Goal: Communication & Community: Share content

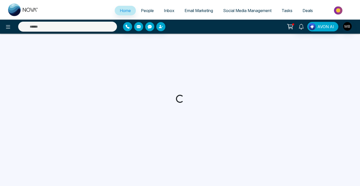
select select "*"
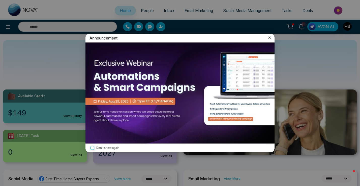
click at [270, 39] on icon at bounding box center [269, 37] width 5 height 5
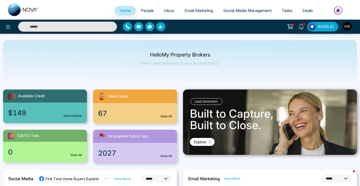
click at [160, 28] on icon "button" at bounding box center [161, 27] width 4 height 4
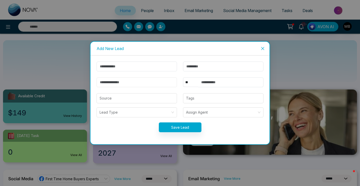
click at [151, 84] on input "email" at bounding box center [136, 83] width 80 height 10
paste input "**********"
type input "**********"
click at [181, 129] on button "Save Lead" at bounding box center [180, 128] width 43 height 10
click at [150, 69] on input "text" at bounding box center [136, 67] width 80 height 10
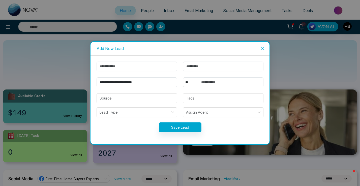
click at [261, 50] on icon "close" at bounding box center [262, 49] width 4 height 4
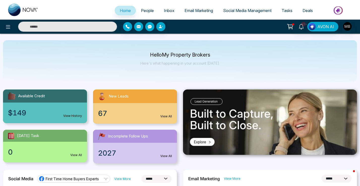
click at [59, 28] on input "text" at bounding box center [67, 27] width 99 height 10
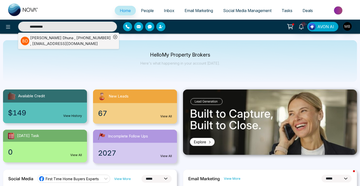
type input "**********"
click at [96, 41] on div "Bobby Dhuna , +14164008484 , bobbydhuna@gmail.com" at bounding box center [70, 40] width 81 height 11
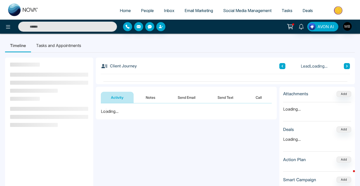
click at [185, 93] on button "Send Email" at bounding box center [186, 97] width 38 height 11
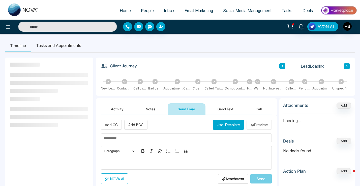
click at [229, 113] on button "Send Text" at bounding box center [225, 109] width 36 height 11
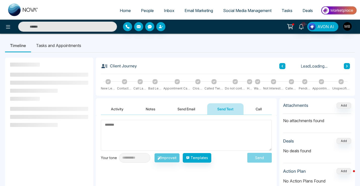
click at [196, 109] on button "Send Email" at bounding box center [186, 109] width 38 height 11
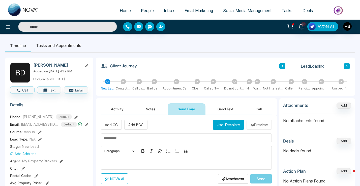
click at [221, 127] on button "Use Template" at bounding box center [228, 125] width 31 height 10
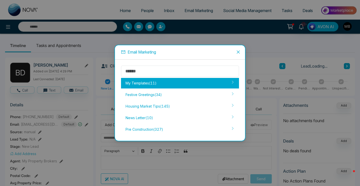
click at [197, 85] on div "My Templates ( 11 )" at bounding box center [180, 83] width 118 height 11
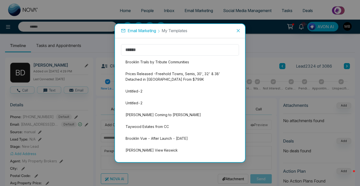
click at [183, 69] on li "Prices Released -Freehold Towns, Semis, 30', 32' & 38' Detached in Brooklin Fro…" at bounding box center [180, 77] width 118 height 16
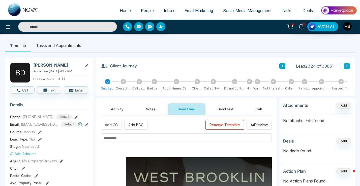
click at [119, 136] on input "text" at bounding box center [186, 138] width 171 height 9
paste input "**********"
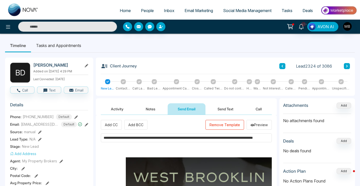
scroll to position [0, 38]
type input "**********"
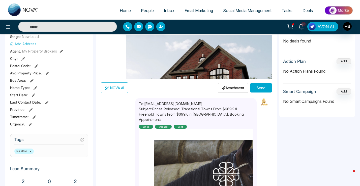
scroll to position [127, 0]
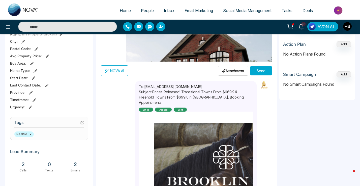
click at [258, 76] on div "Attachment Choose File Send" at bounding box center [245, 70] width 54 height 11
click at [257, 73] on button "Send" at bounding box center [260, 70] width 21 height 9
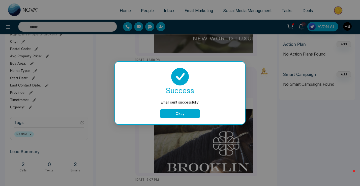
click at [186, 115] on button "Okay" at bounding box center [180, 113] width 40 height 9
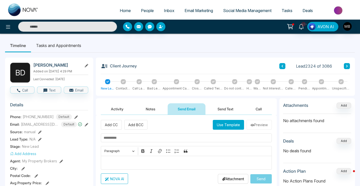
scroll to position [3, 0]
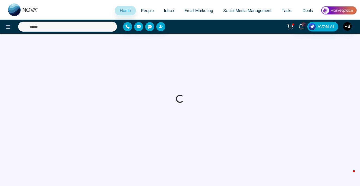
select select "*"
